Goal: Find specific page/section: Find specific page/section

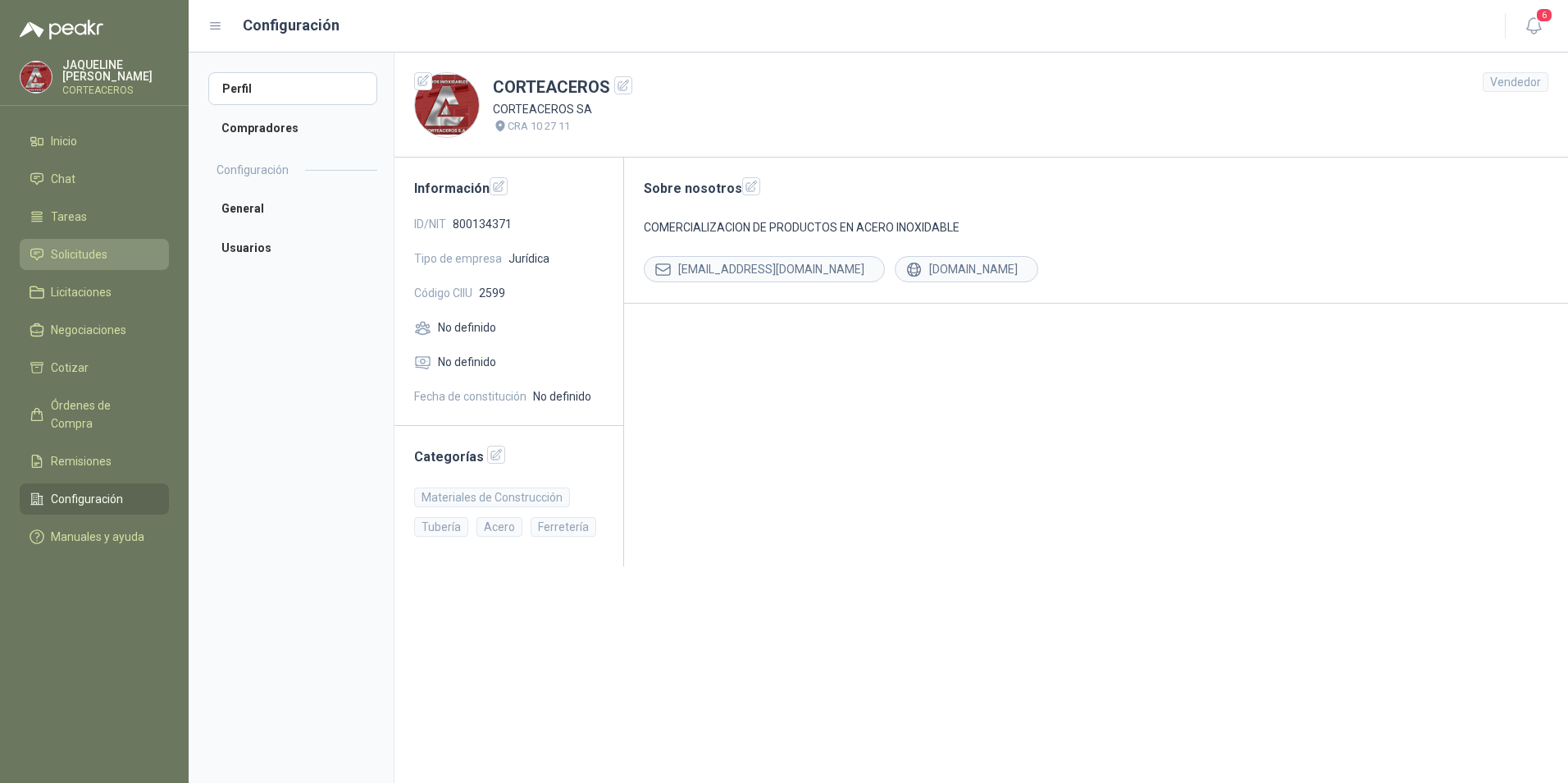
click at [124, 263] on link "Solicitudes" at bounding box center [94, 254] width 149 height 32
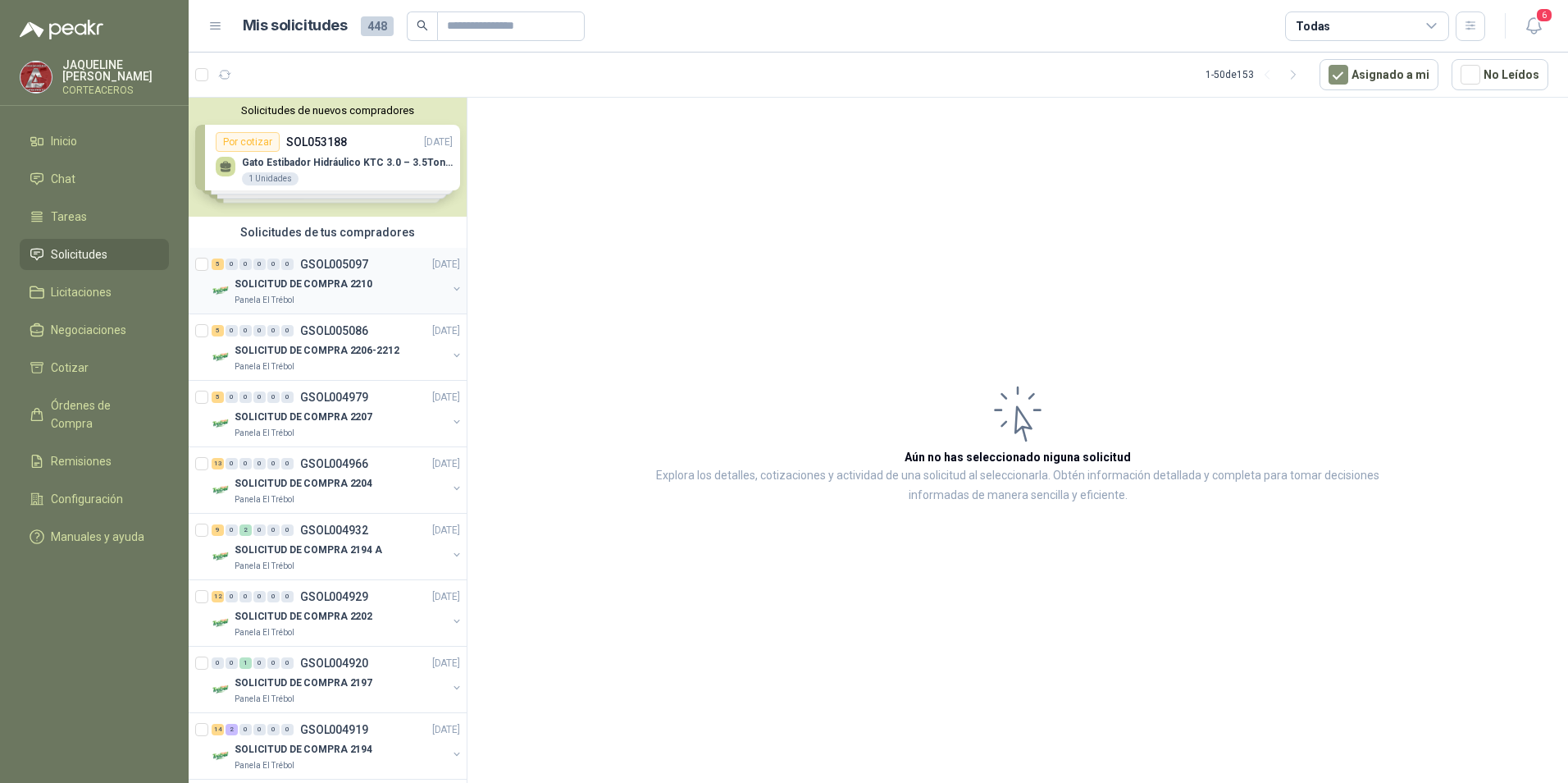
click at [352, 274] on div "5 0 0 0 0 0 GSOL005097 [DATE]" at bounding box center [337, 264] width 252 height 19
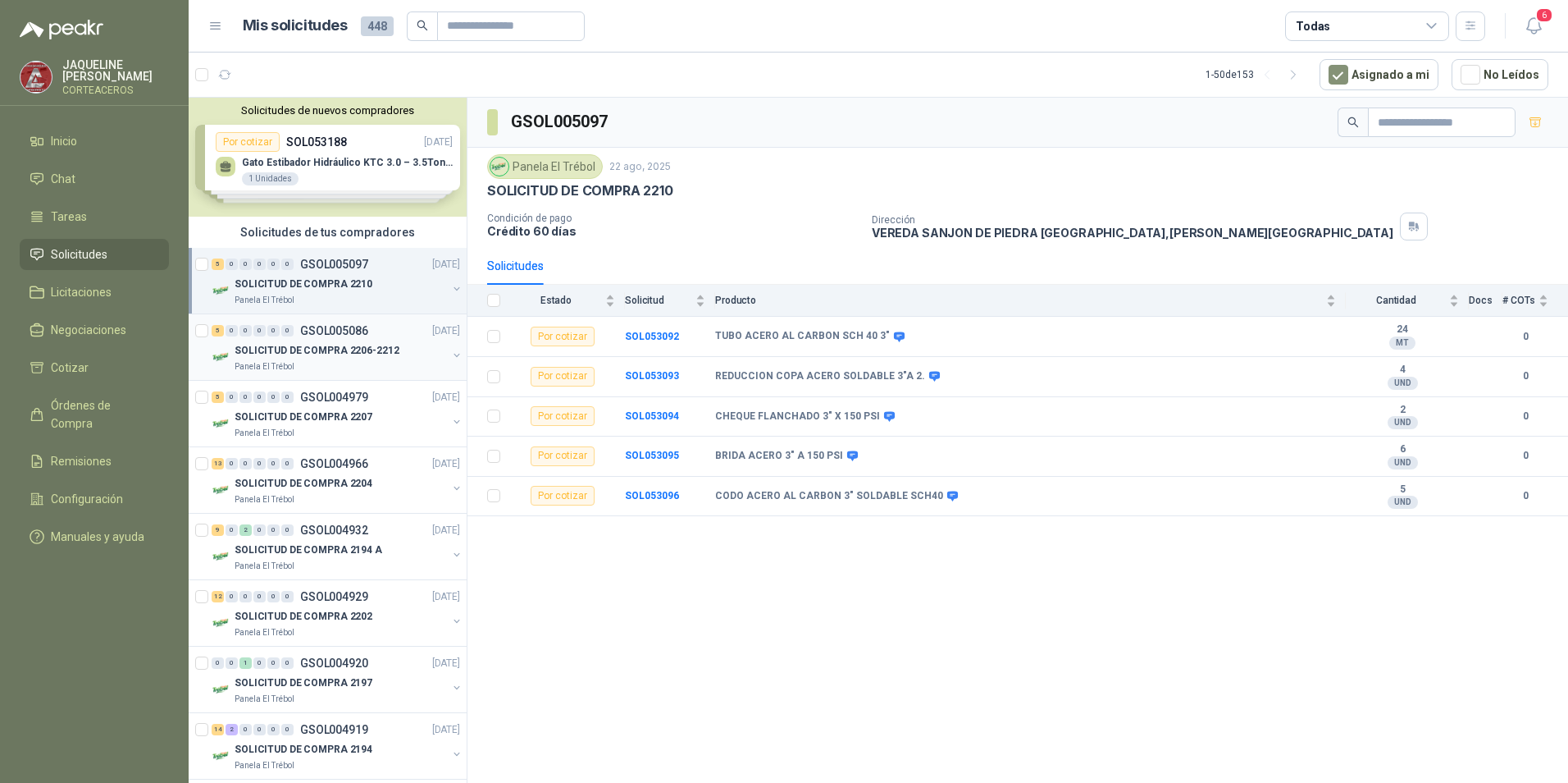
click at [350, 333] on p "GSOL005086" at bounding box center [334, 330] width 68 height 11
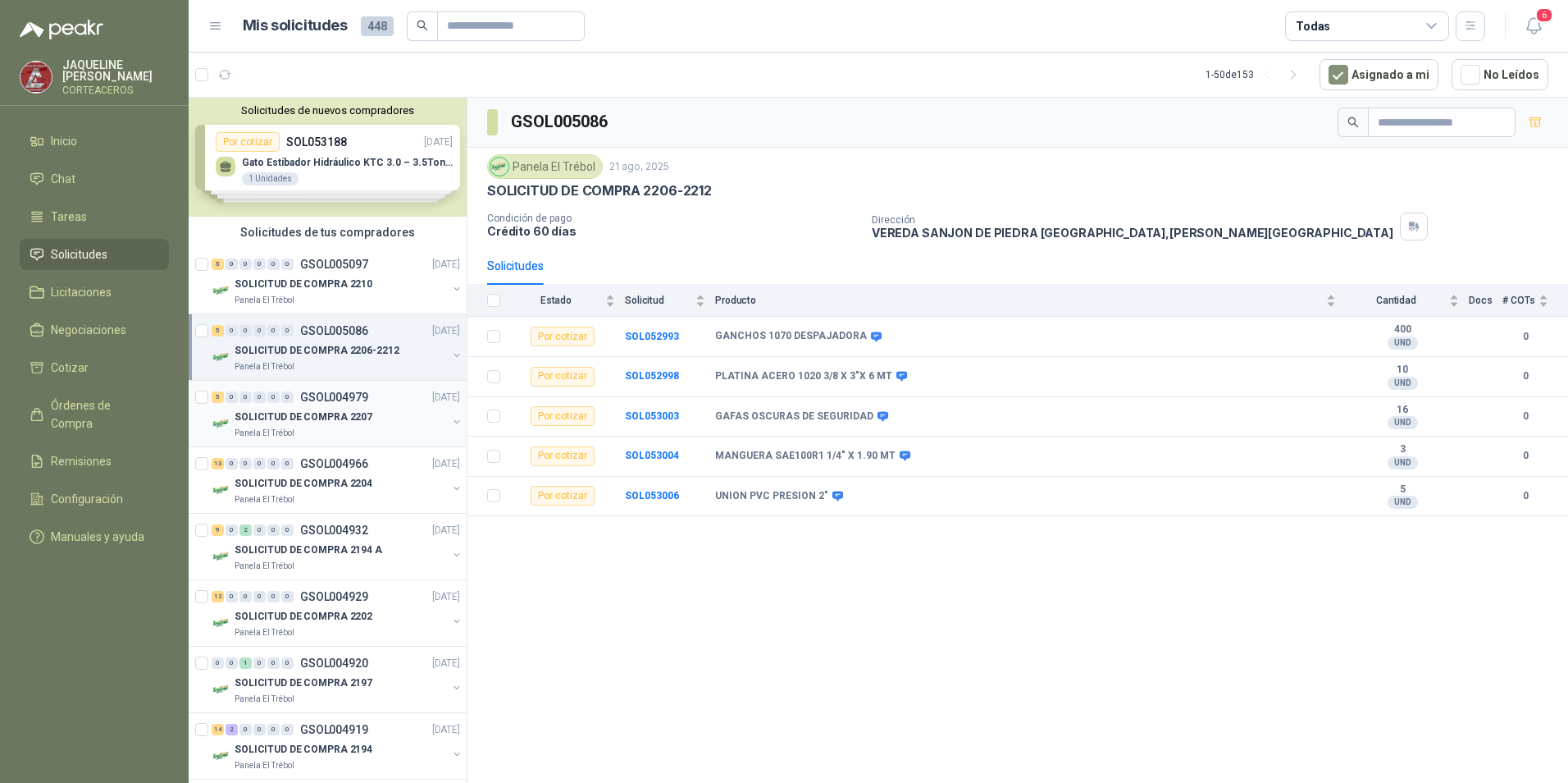
click at [337, 414] on p "SOLICITUD DE COMPRA 2207" at bounding box center [303, 417] width 138 height 16
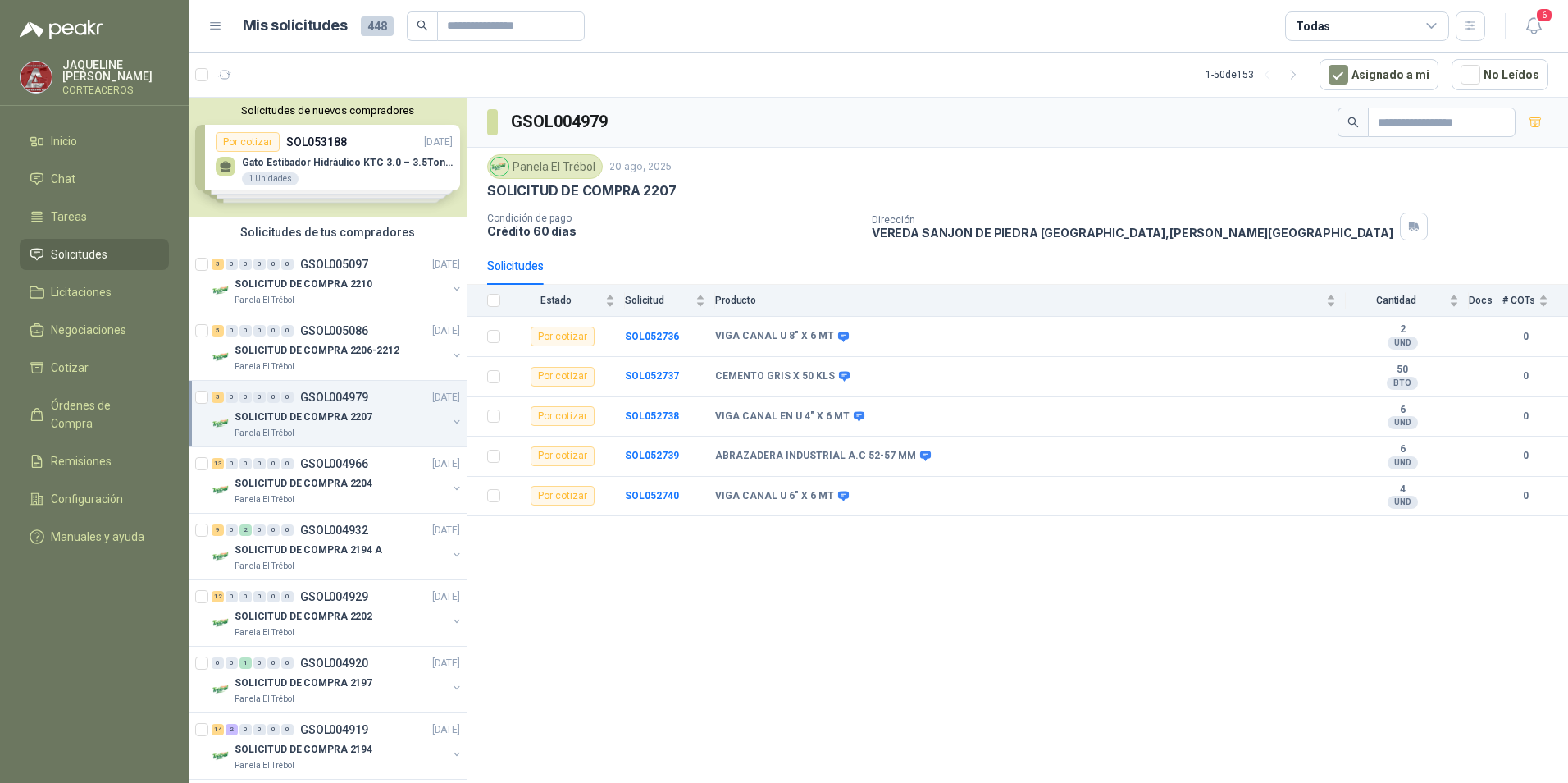
click at [303, 167] on div "Solicitudes de nuevos compradores Por cotizar SOL053188 [DATE] Gato Estibador H…" at bounding box center [327, 157] width 278 height 119
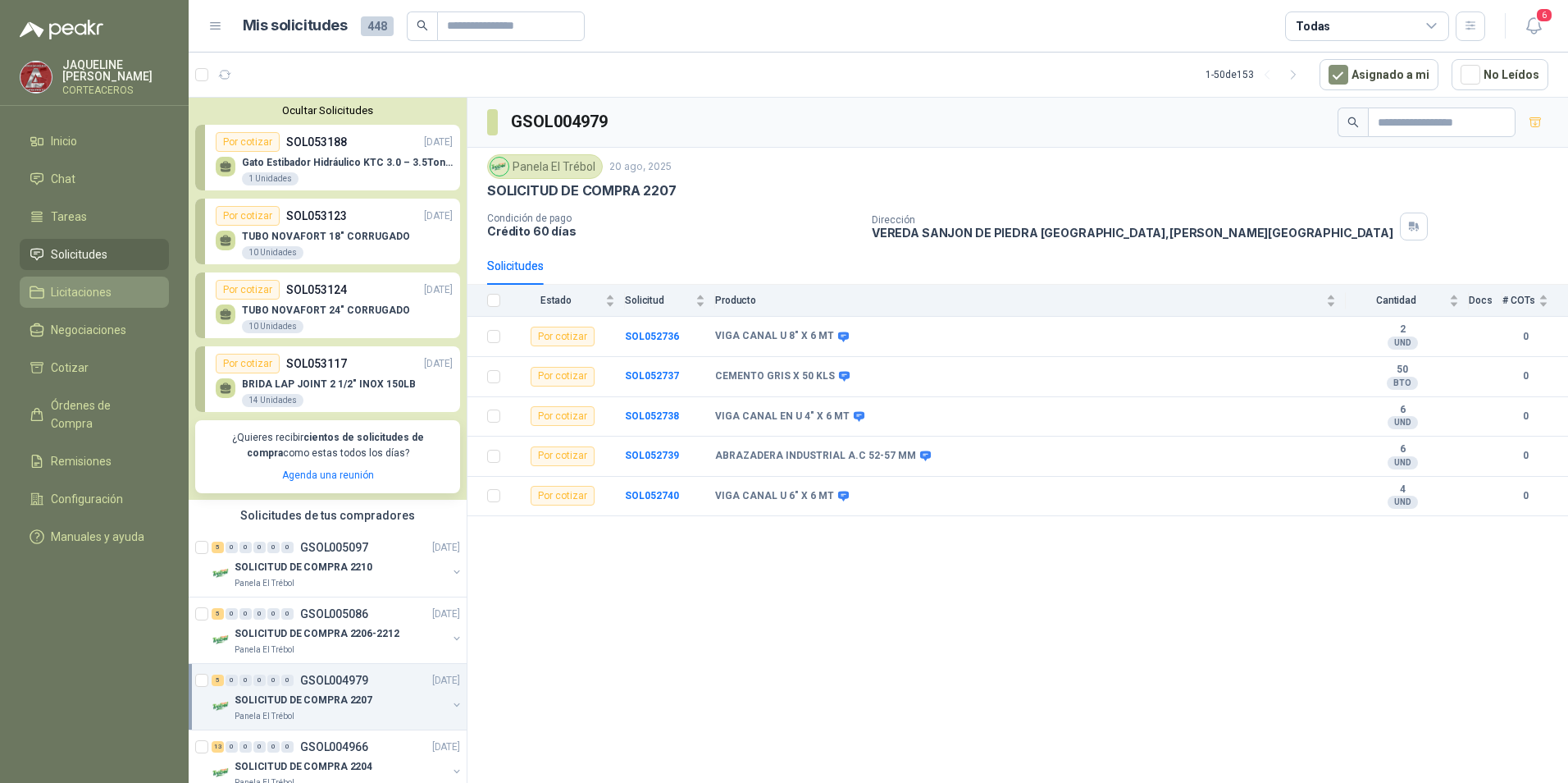
click at [81, 295] on span "Licitaciones" at bounding box center [81, 292] width 60 height 18
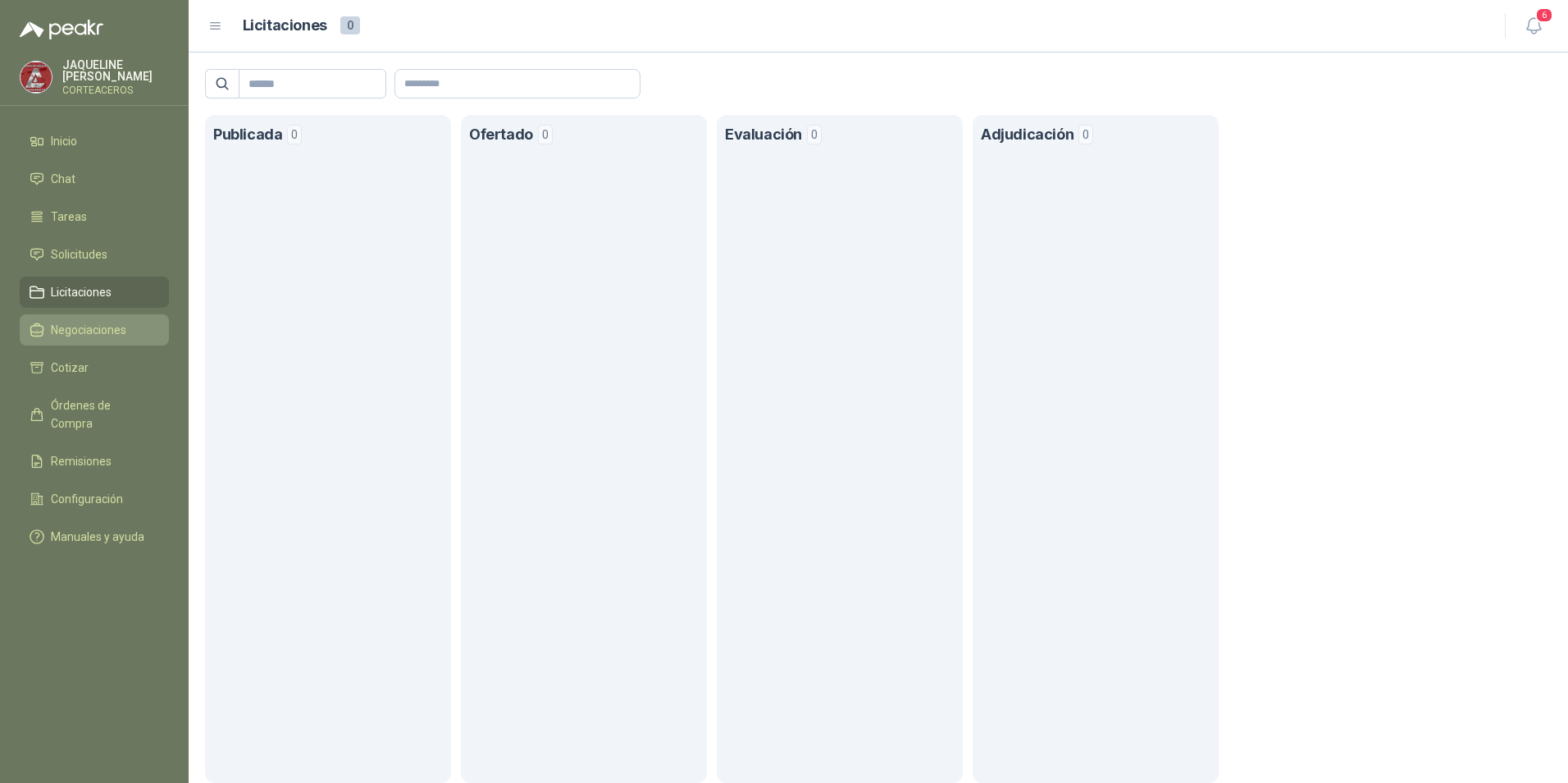
click at [96, 333] on span "Negociaciones" at bounding box center [89, 330] width 75 height 18
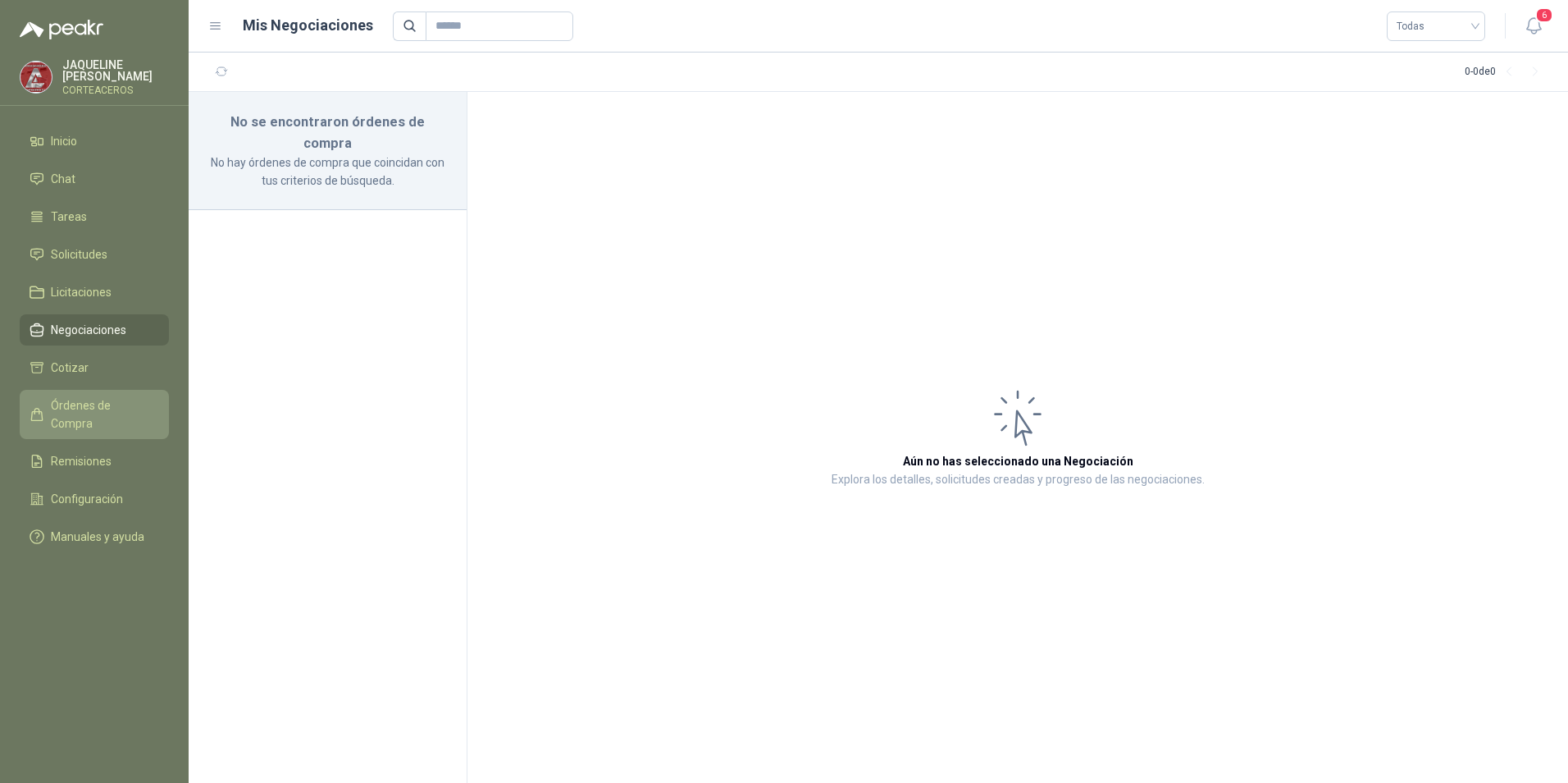
click at [124, 407] on span "Órdenes de Compra" at bounding box center [102, 414] width 103 height 36
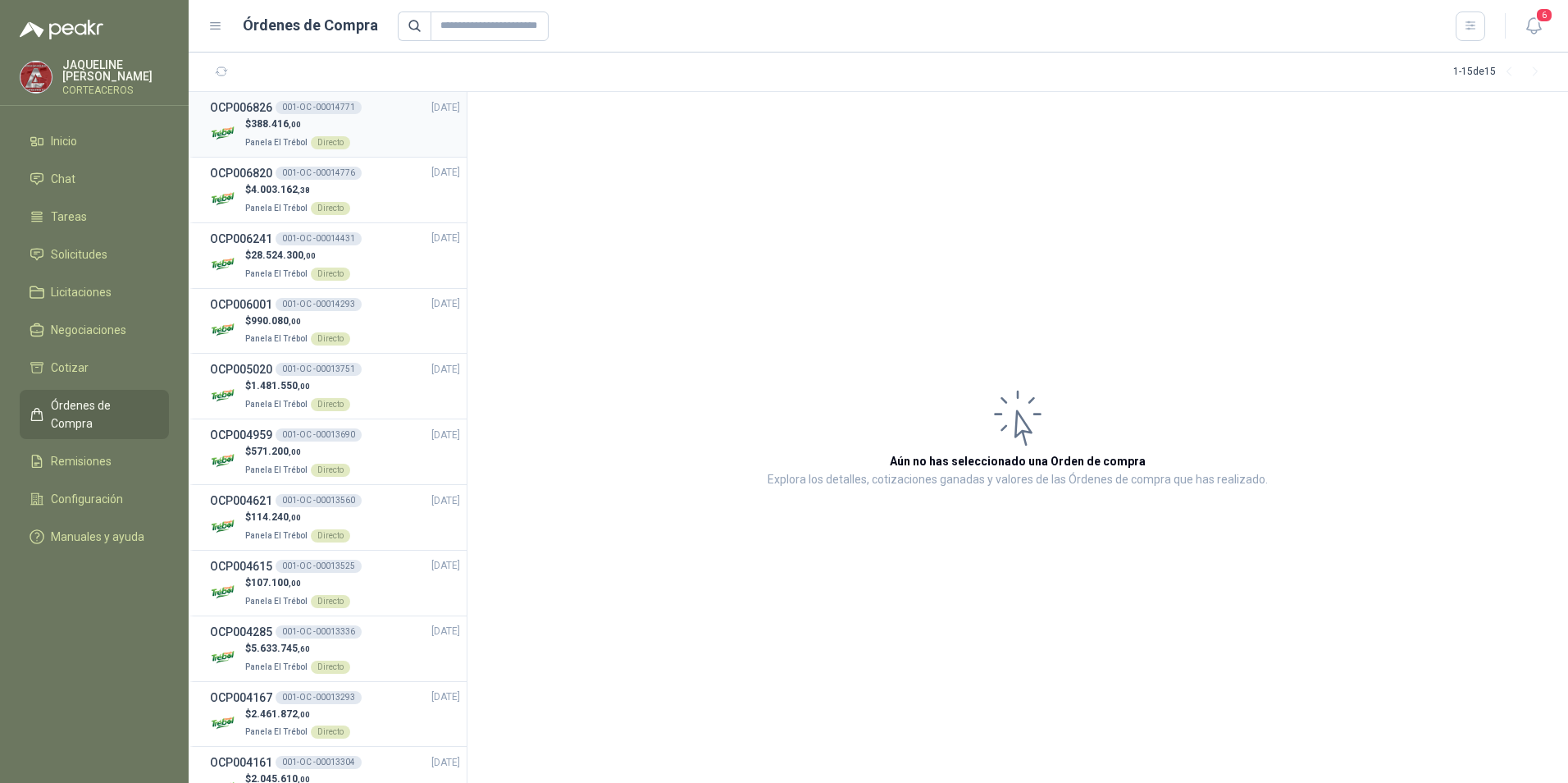
click at [387, 135] on div "$ 388.416 ,00 Panela El Trébol Directo" at bounding box center [334, 133] width 250 height 33
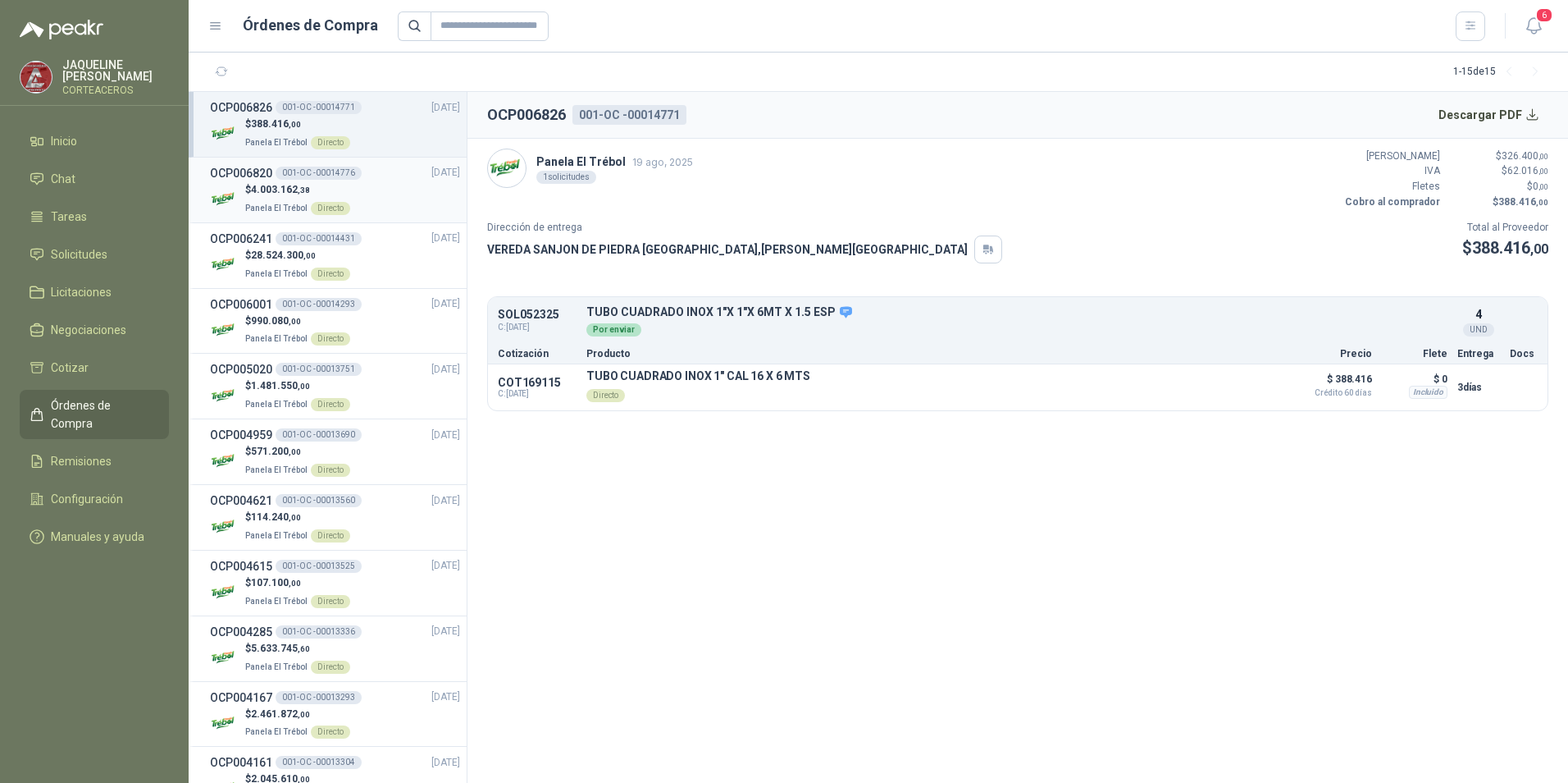
click at [275, 190] on span "4.003.162 ,38" at bounding box center [280, 189] width 59 height 11
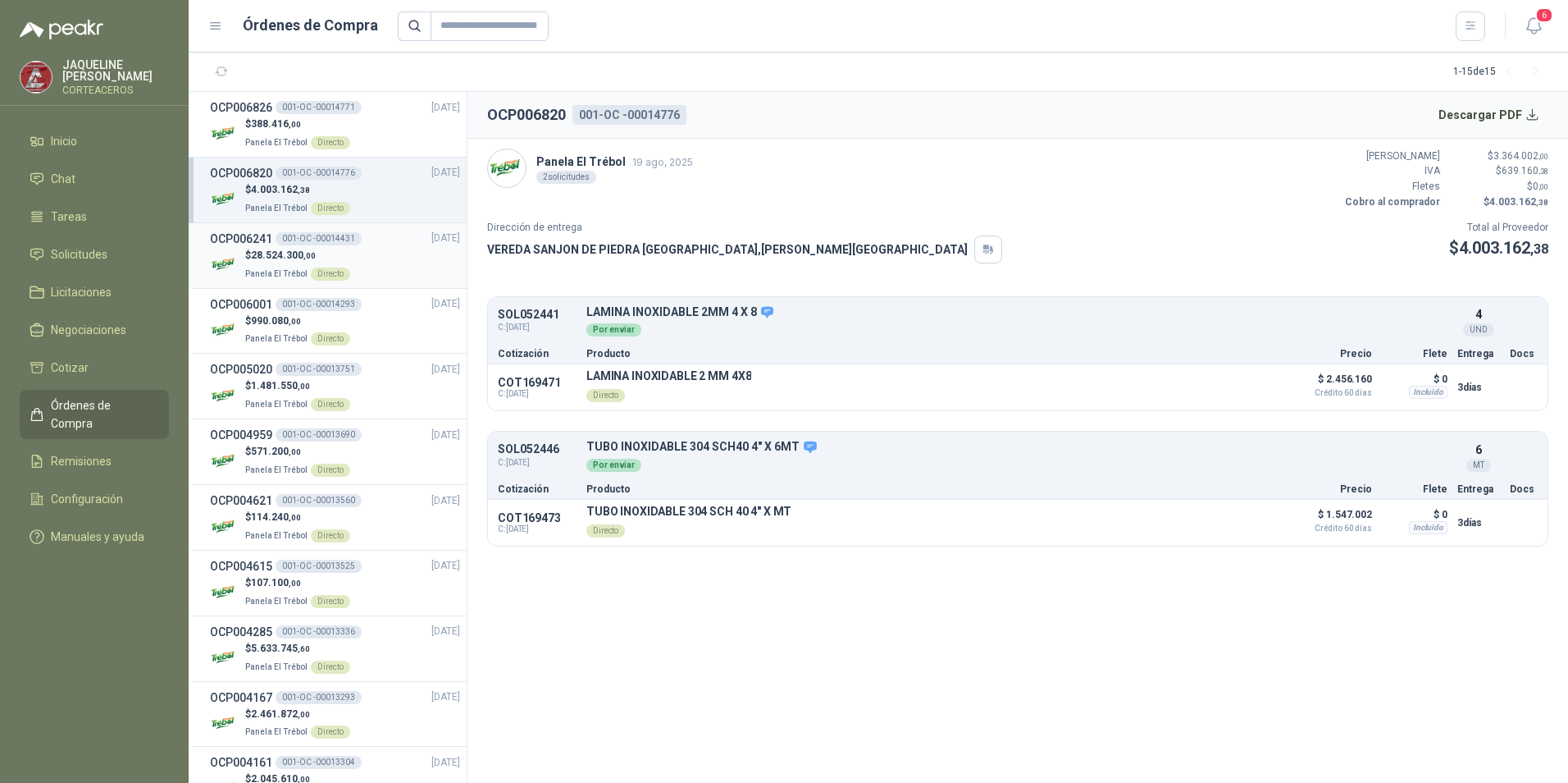
click at [337, 263] on p "Panela El Trébol Directo" at bounding box center [298, 272] width 105 height 18
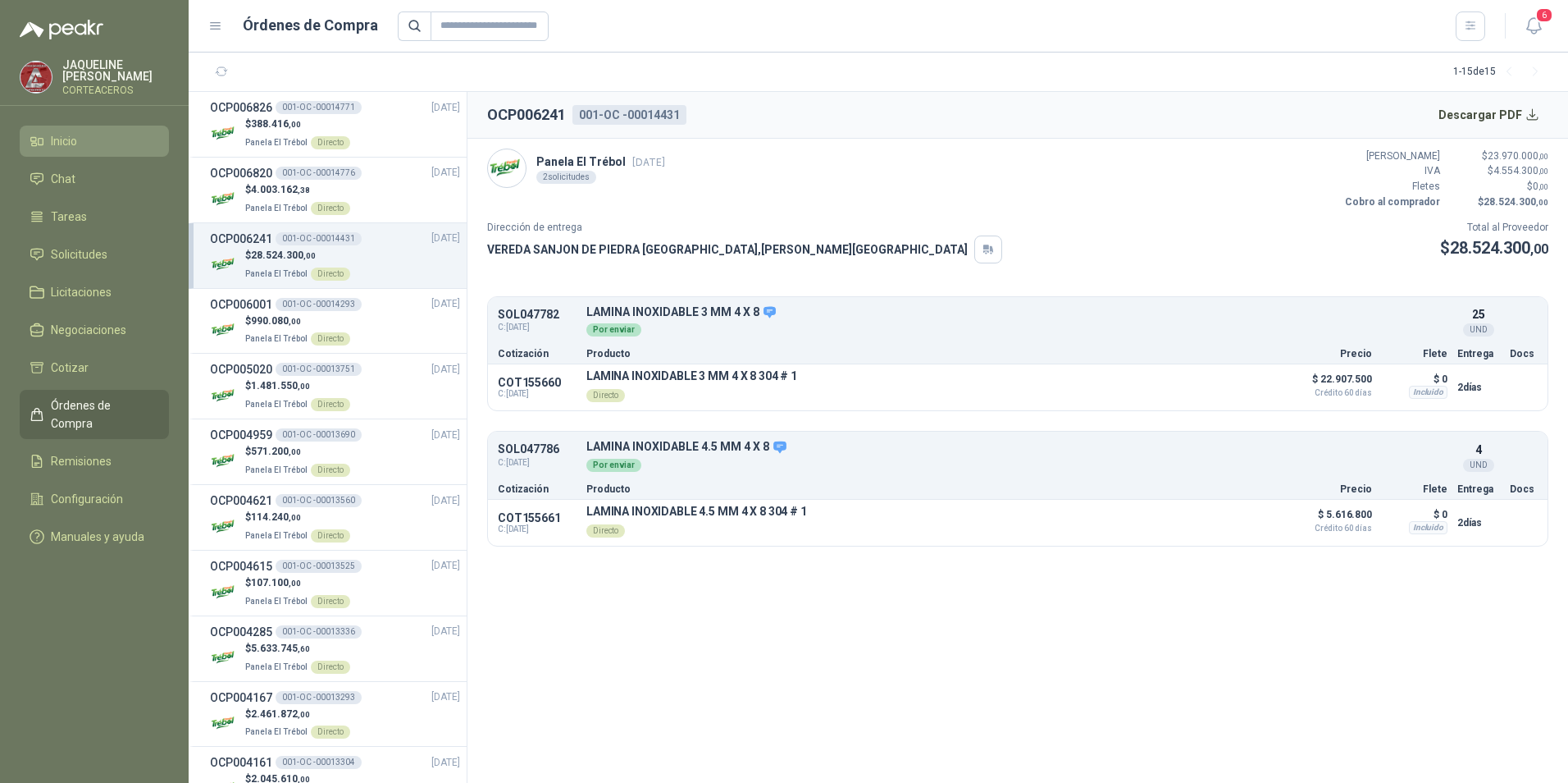
click at [95, 146] on li "Inicio" at bounding box center [95, 141] width 130 height 18
